Goal: Contribute content: Add original content to the website for others to see

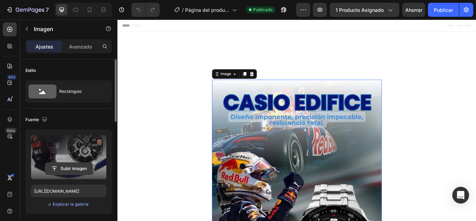
click at [76, 166] on input "file" at bounding box center [68, 168] width 47 height 12
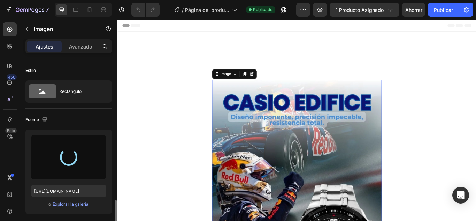
scroll to position [105, 0]
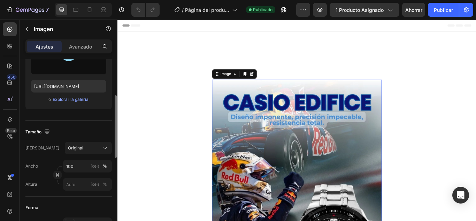
type input "[URL][DOMAIN_NAME]"
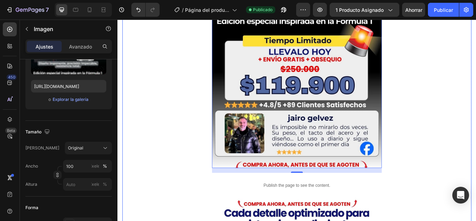
scroll to position [349, 0]
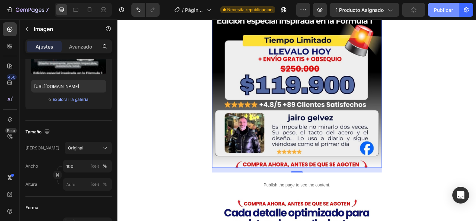
click at [442, 12] on font "Publicar" at bounding box center [443, 10] width 19 height 6
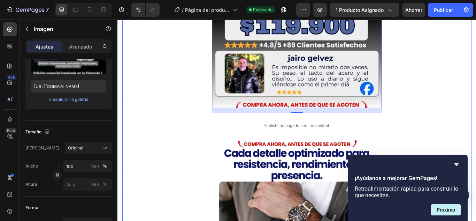
scroll to position [418, 0]
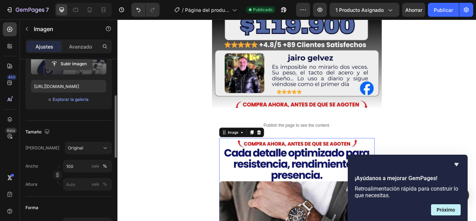
click at [72, 66] on input "file" at bounding box center [68, 64] width 47 height 12
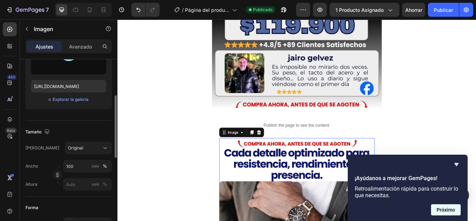
click at [453, 212] on font "Próximo" at bounding box center [446, 210] width 18 height 6
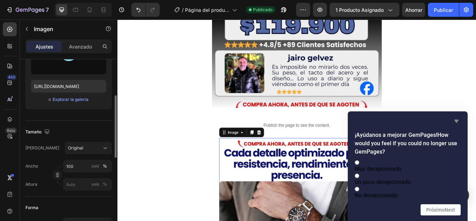
click at [458, 120] on icon "Ocultar encuesta" at bounding box center [457, 121] width 4 height 3
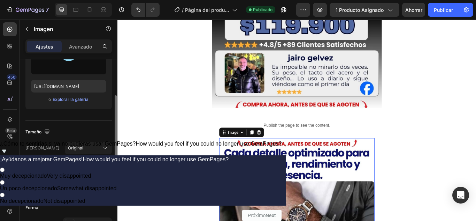
type input "[URL][DOMAIN_NAME]"
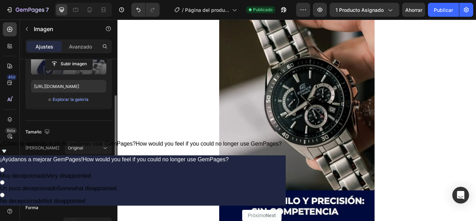
scroll to position [1185, 0]
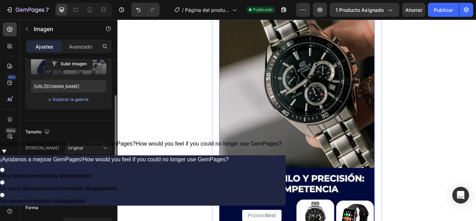
click at [60, 64] on input "file" at bounding box center [68, 64] width 47 height 12
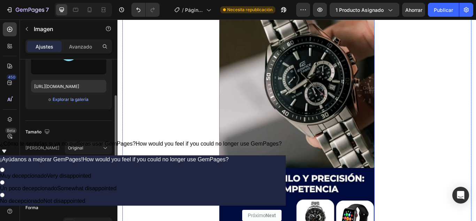
type input "[URL][DOMAIN_NAME]"
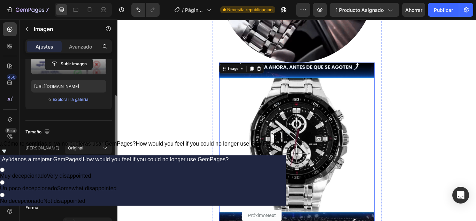
scroll to position [1012, 0]
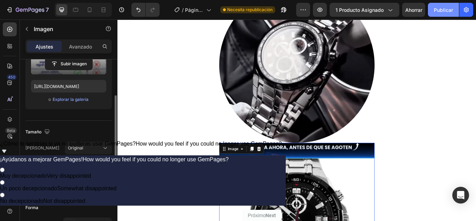
click at [437, 7] on font "Publicar" at bounding box center [443, 10] width 19 height 6
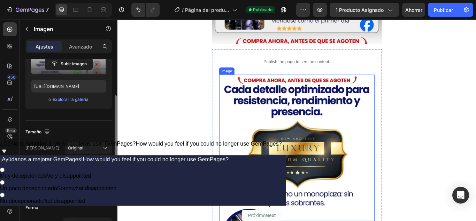
scroll to position [420, 0]
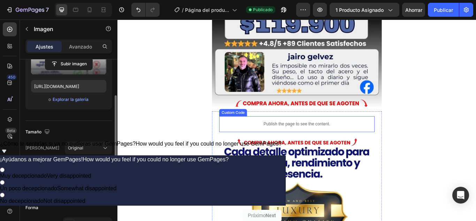
click at [284, 138] on p "Publish the page to see the content." at bounding box center [326, 141] width 181 height 7
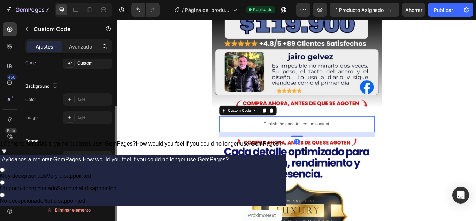
scroll to position [0, 0]
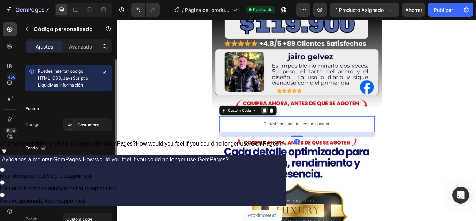
click at [289, 123] on icon at bounding box center [289, 126] width 6 height 6
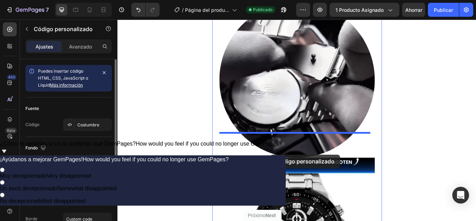
scroll to position [1031, 0]
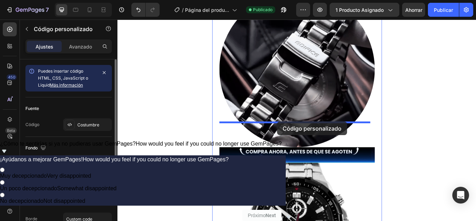
drag, startPoint x: 240, startPoint y: 138, endPoint x: 304, endPoint y: 138, distance: 63.8
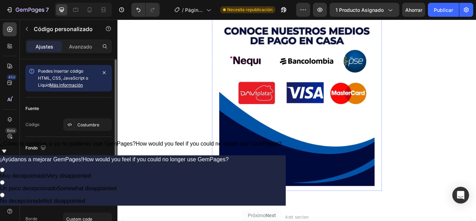
scroll to position [1693, 0]
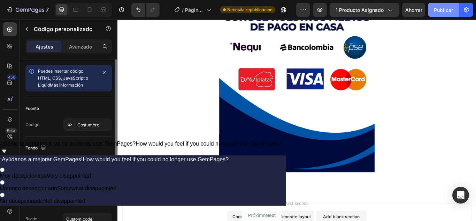
click at [444, 11] on font "Publicar" at bounding box center [443, 10] width 19 height 6
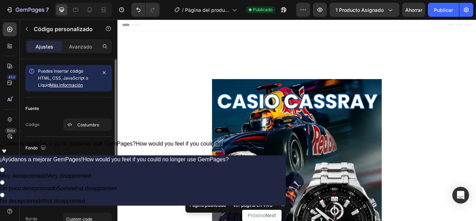
scroll to position [0, 0]
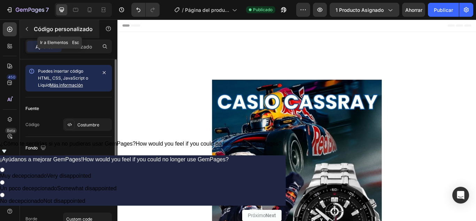
click at [27, 29] on icon "button" at bounding box center [27, 29] width 6 height 6
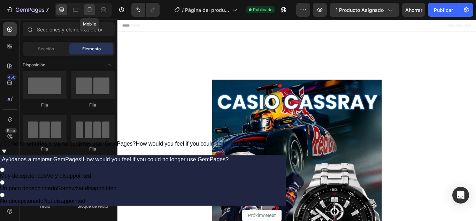
click at [89, 11] on icon at bounding box center [89, 9] width 7 height 7
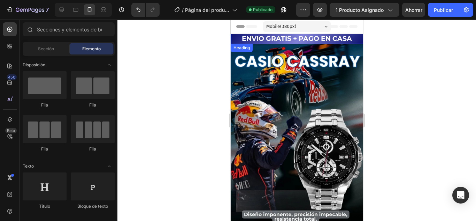
click at [257, 38] on strong "ENVIO GRATIS + PAGO EN CASA" at bounding box center [297, 39] width 110 height 8
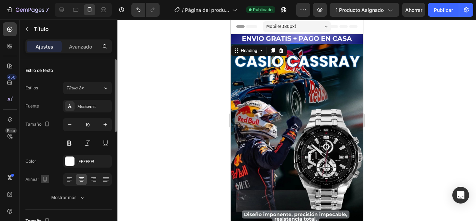
click at [45, 176] on icon "button" at bounding box center [45, 178] width 4 height 5
click at [49, 139] on icon "button" at bounding box center [46, 140] width 7 height 7
type input "46"
type input "1200"
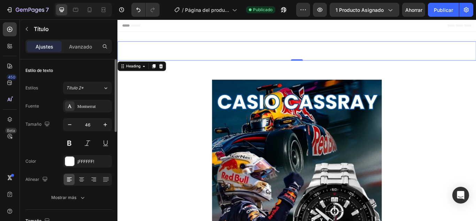
scroll to position [1, 0]
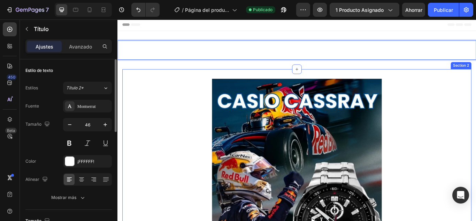
drag, startPoint x: 304, startPoint y: 53, endPoint x: 316, endPoint y: 79, distance: 28.7
click at [341, 52] on strong "ENVIO GRATIS + PAGO EN CASA" at bounding box center [250, 55] width 265 height 20
drag, startPoint x: 343, startPoint y: 54, endPoint x: 336, endPoint y: 74, distance: 20.6
click at [334, 52] on strong "ENVIO GRATIS + PAGO EN CASA" at bounding box center [250, 55] width 265 height 20
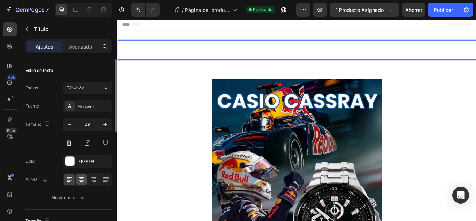
scroll to position [35, 0]
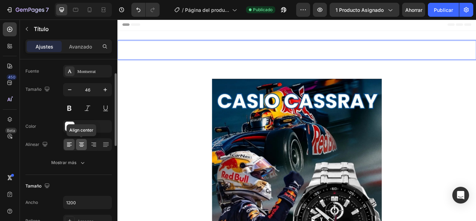
click at [82, 144] on icon at bounding box center [81, 144] width 3 height 1
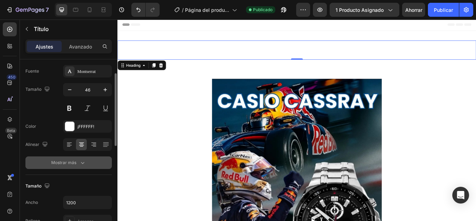
click at [82, 161] on icon "button" at bounding box center [82, 162] width 7 height 7
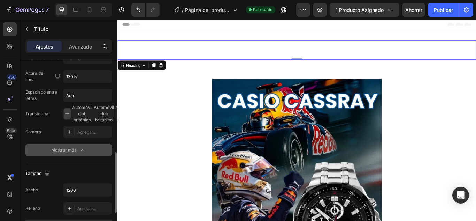
scroll to position [174, 0]
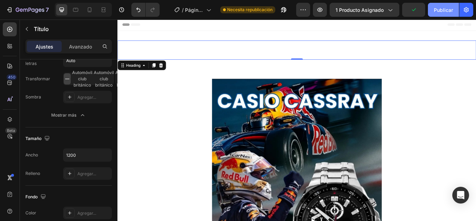
click at [439, 11] on font "Publicar" at bounding box center [443, 10] width 19 height 6
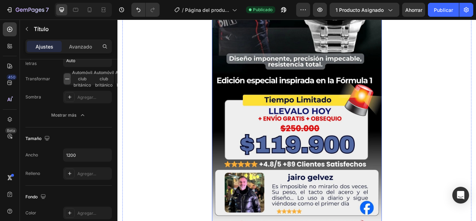
scroll to position [280, 0]
